Goal: Navigation & Orientation: Find specific page/section

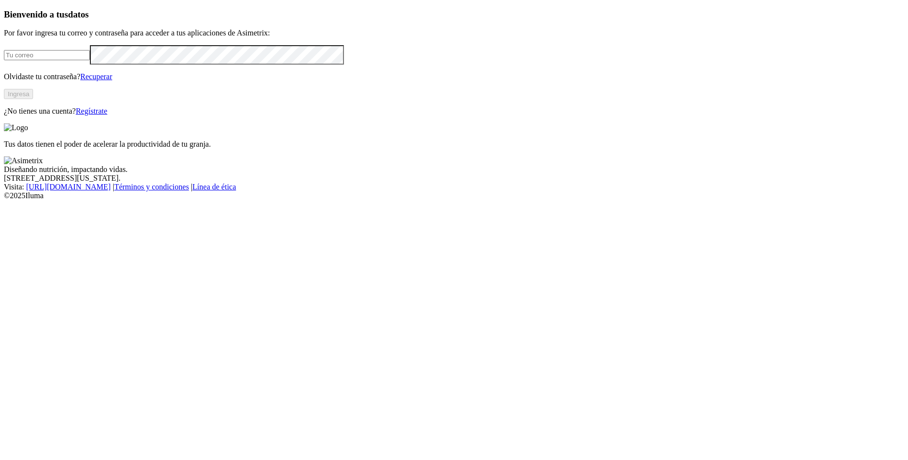
click at [90, 60] on input "email" at bounding box center [47, 55] width 86 height 10
type input "[EMAIL_ADDRESS][DOMAIN_NAME]"
click at [33, 99] on button "Ingresa" at bounding box center [18, 94] width 29 height 10
